Goal: Entertainment & Leisure: Consume media (video, audio)

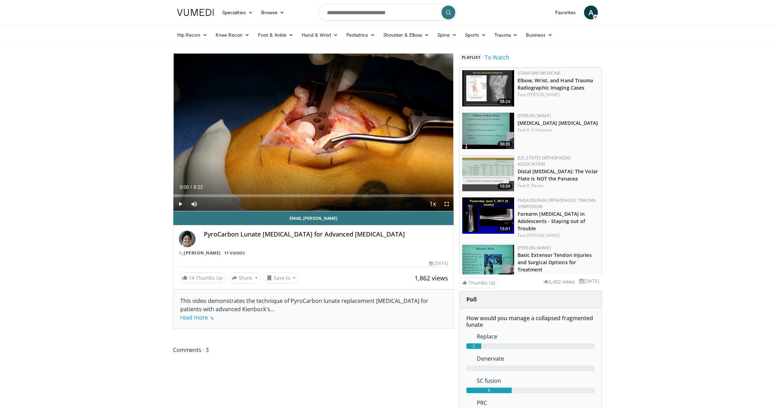
click at [181, 203] on span "Video Player" at bounding box center [180, 204] width 14 height 14
click at [178, 203] on span "Video Player" at bounding box center [180, 204] width 14 height 14
click at [180, 203] on span "Video Player" at bounding box center [180, 204] width 14 height 14
click at [299, 196] on div "Progress Bar" at bounding box center [299, 195] width 1 height 3
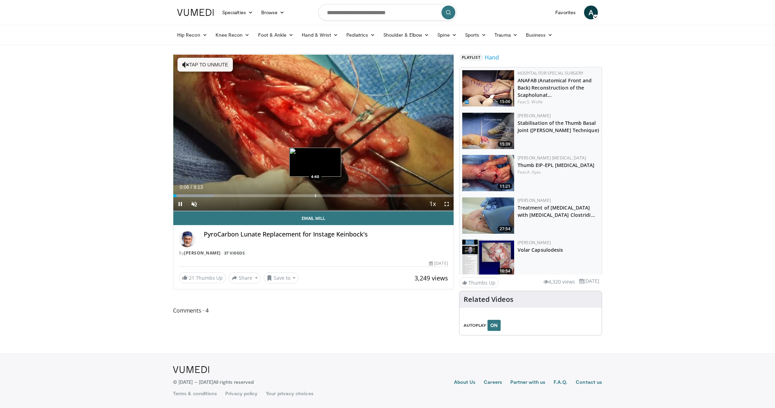
click at [315, 195] on div "Progress Bar" at bounding box center [315, 195] width 1 height 3
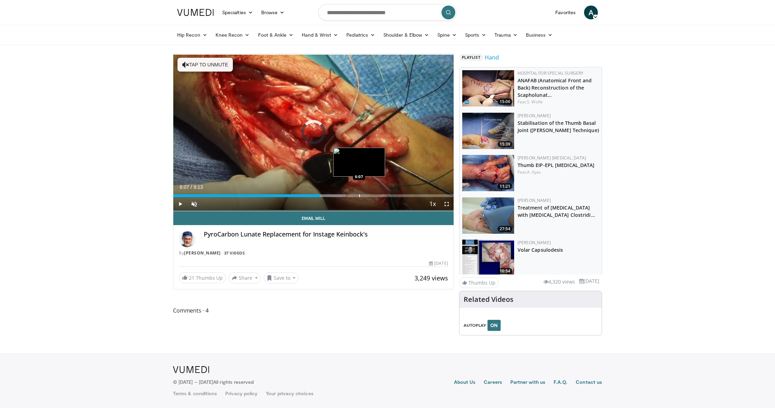
click at [359, 195] on div "Progress Bar" at bounding box center [359, 195] width 1 height 3
